Goal: Task Accomplishment & Management: Use online tool/utility

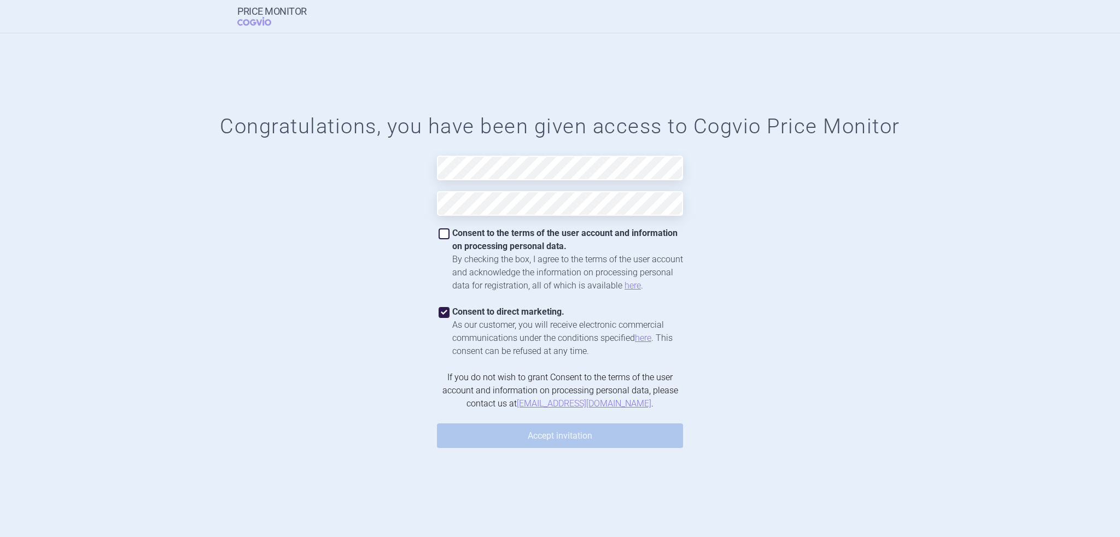
click at [440, 236] on span at bounding box center [443, 234] width 11 height 11
checkbox input "true"
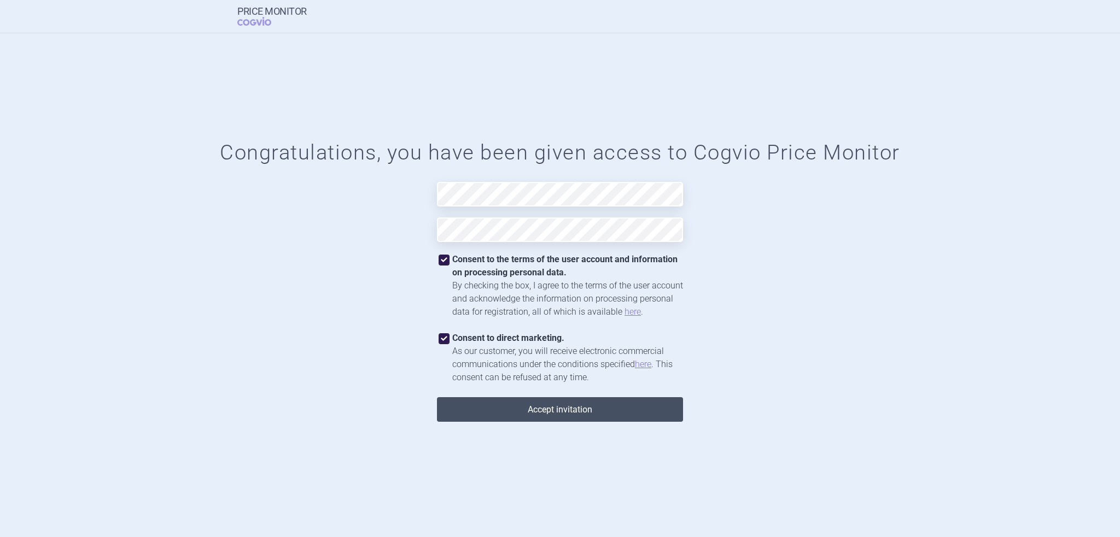
click at [566, 408] on button "Accept invitation" at bounding box center [560, 409] width 246 height 25
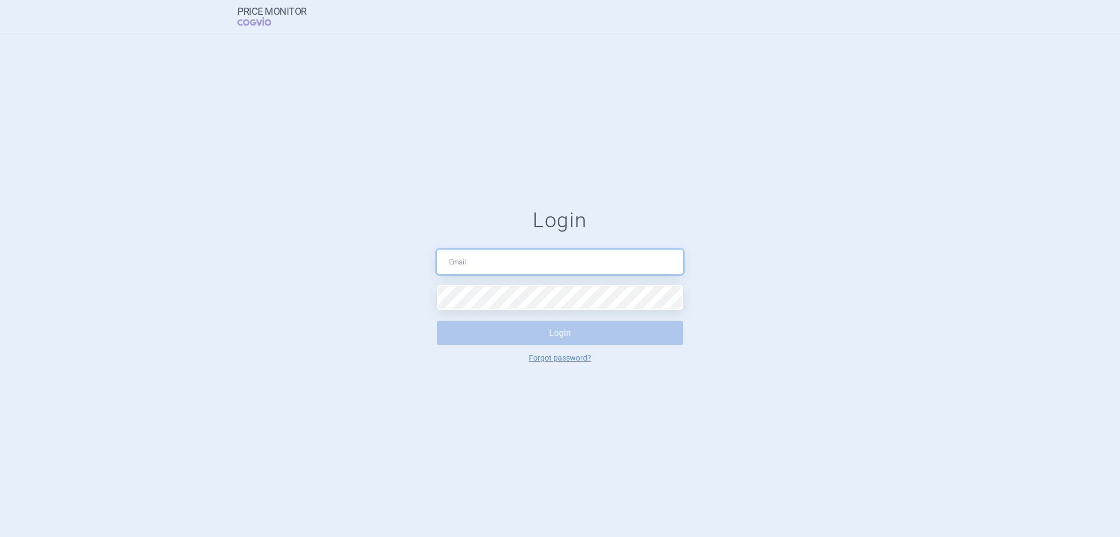
click at [514, 270] on input "text" at bounding box center [560, 262] width 246 height 25
type input "[EMAIL_ADDRESS][PERSON_NAME][DOMAIN_NAME]"
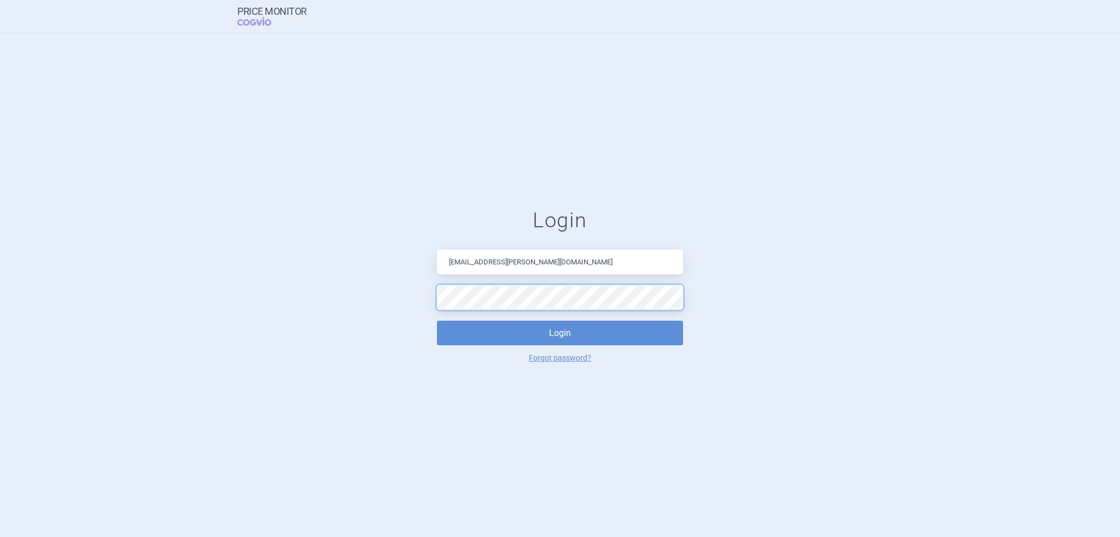
click at [437, 321] on button "Login" at bounding box center [560, 333] width 246 height 25
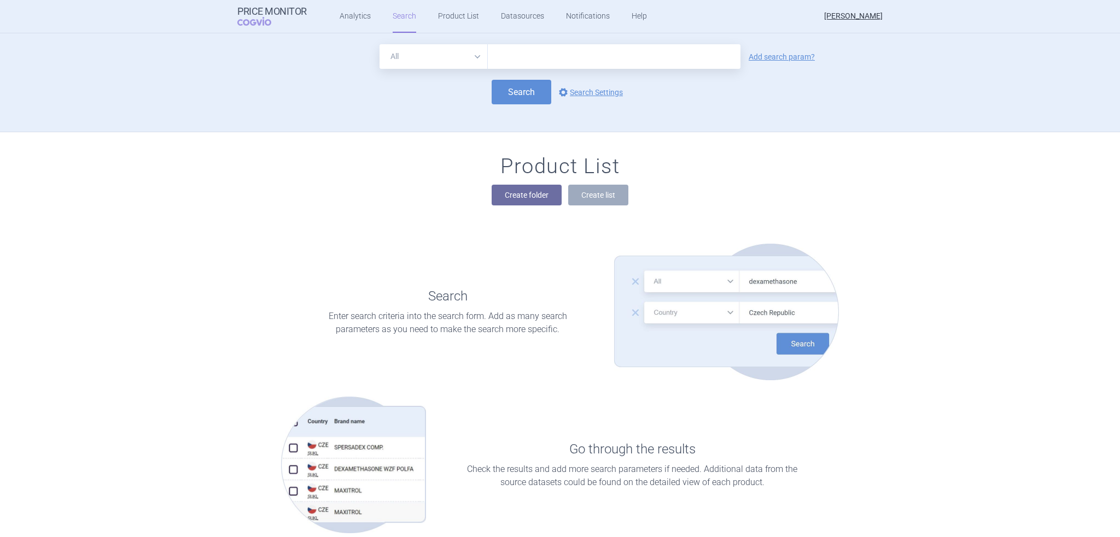
click at [729, 131] on div "All Brand Name ATC Company Active Substance Country Newer than Add search param…" at bounding box center [559, 87] width 689 height 87
